Goal: Navigation & Orientation: Find specific page/section

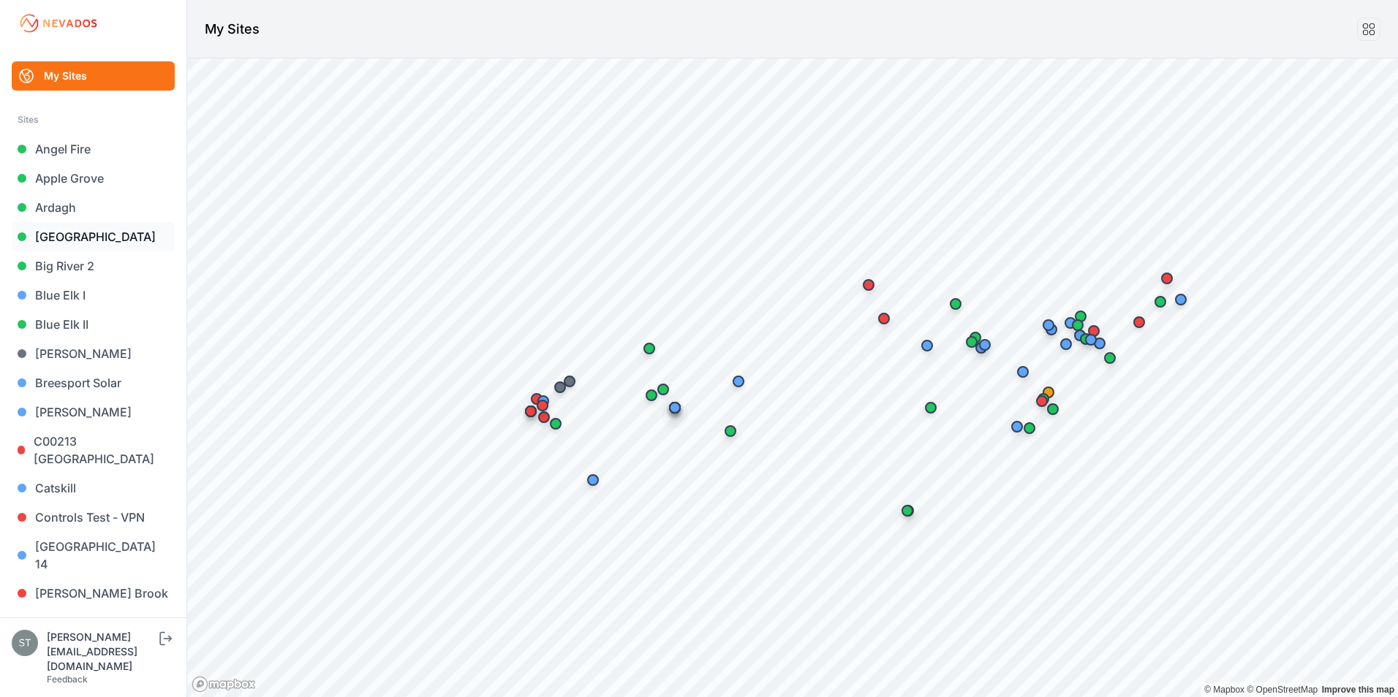
click at [71, 232] on link "[GEOGRAPHIC_DATA]" at bounding box center [93, 236] width 163 height 29
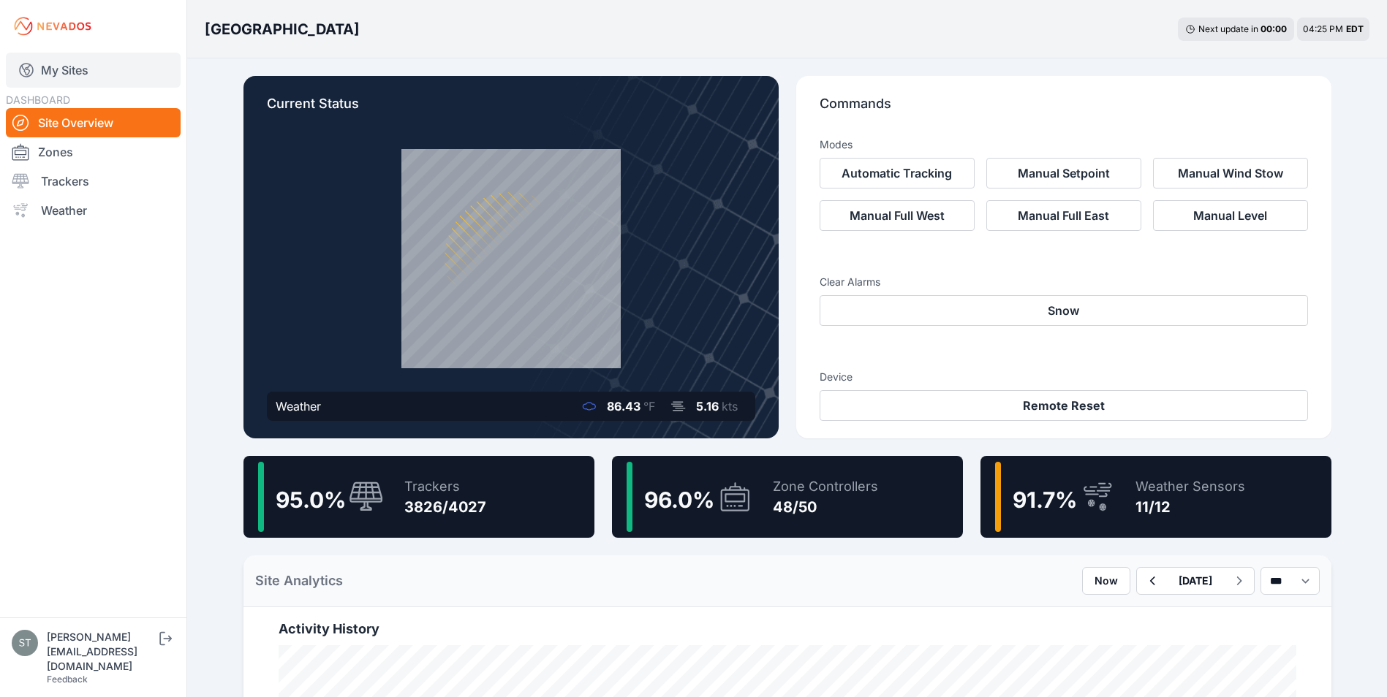
click at [67, 68] on link "My Sites" at bounding box center [93, 70] width 175 height 35
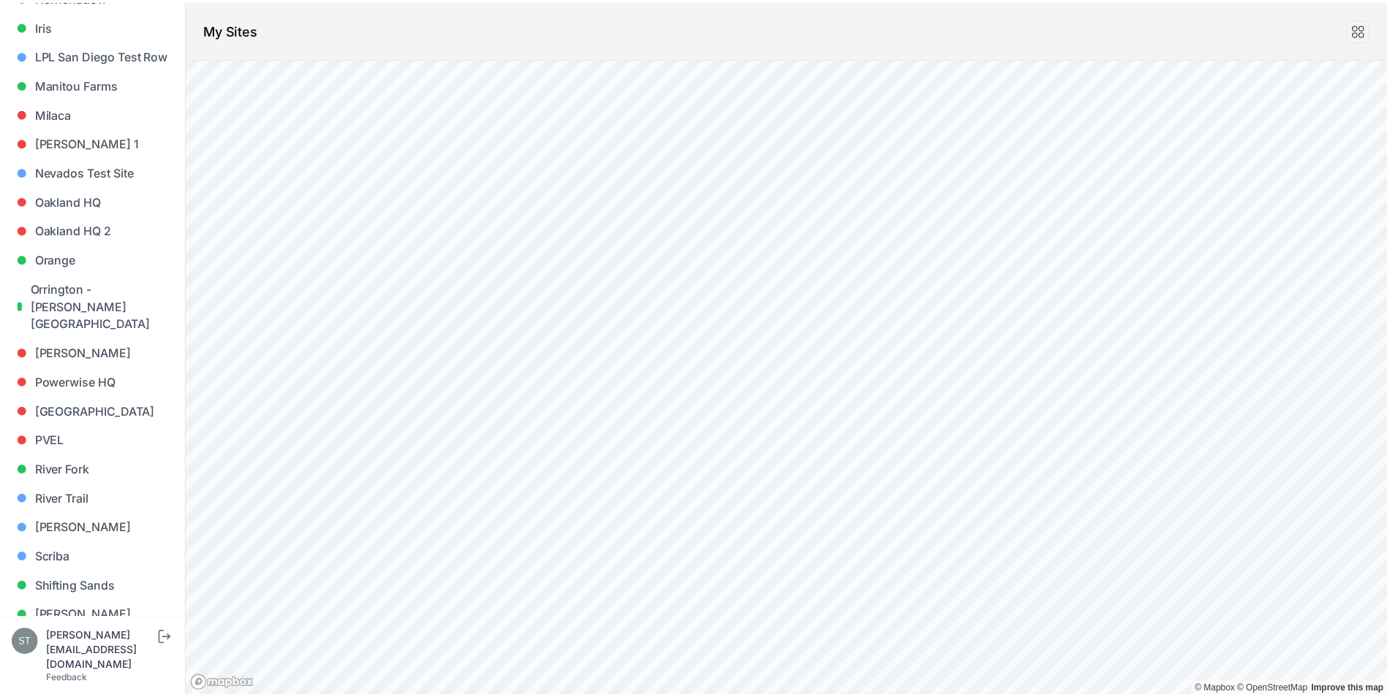
scroll to position [1097, 0]
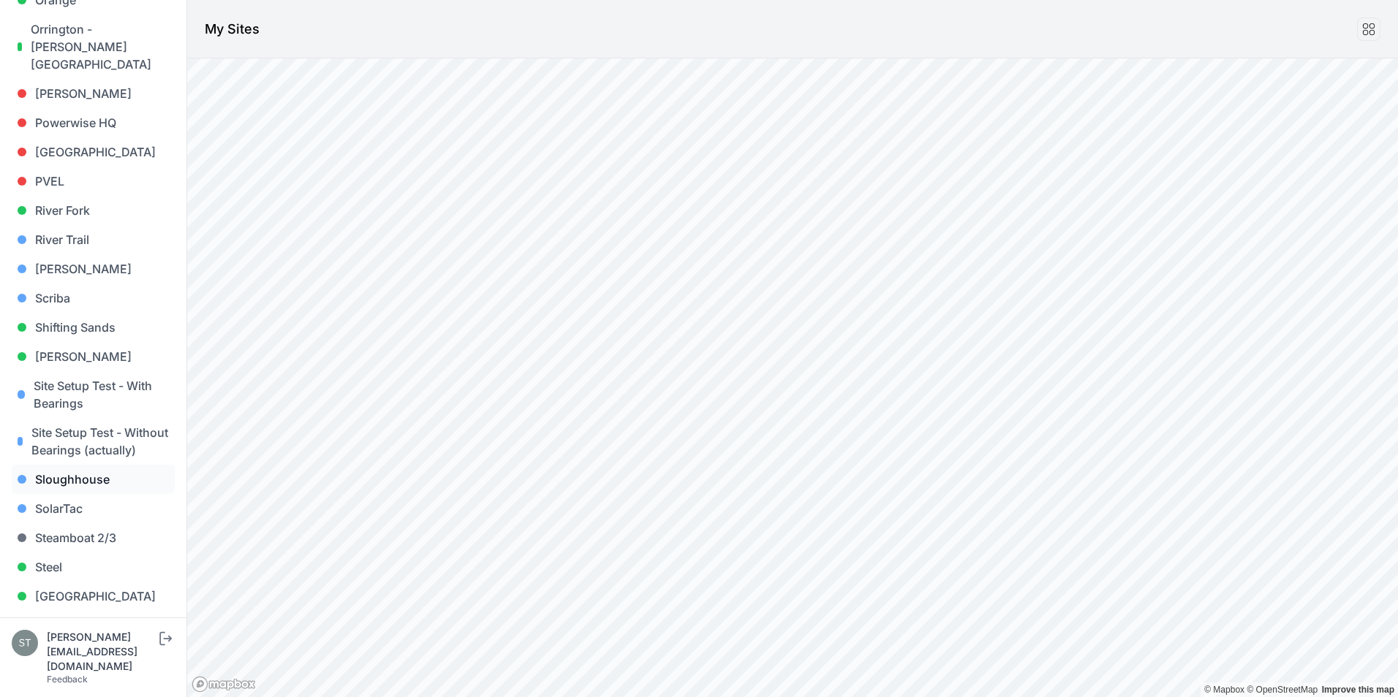
click at [74, 478] on link "Sloughhouse" at bounding box center [93, 479] width 163 height 29
